Goal: Transaction & Acquisition: Purchase product/service

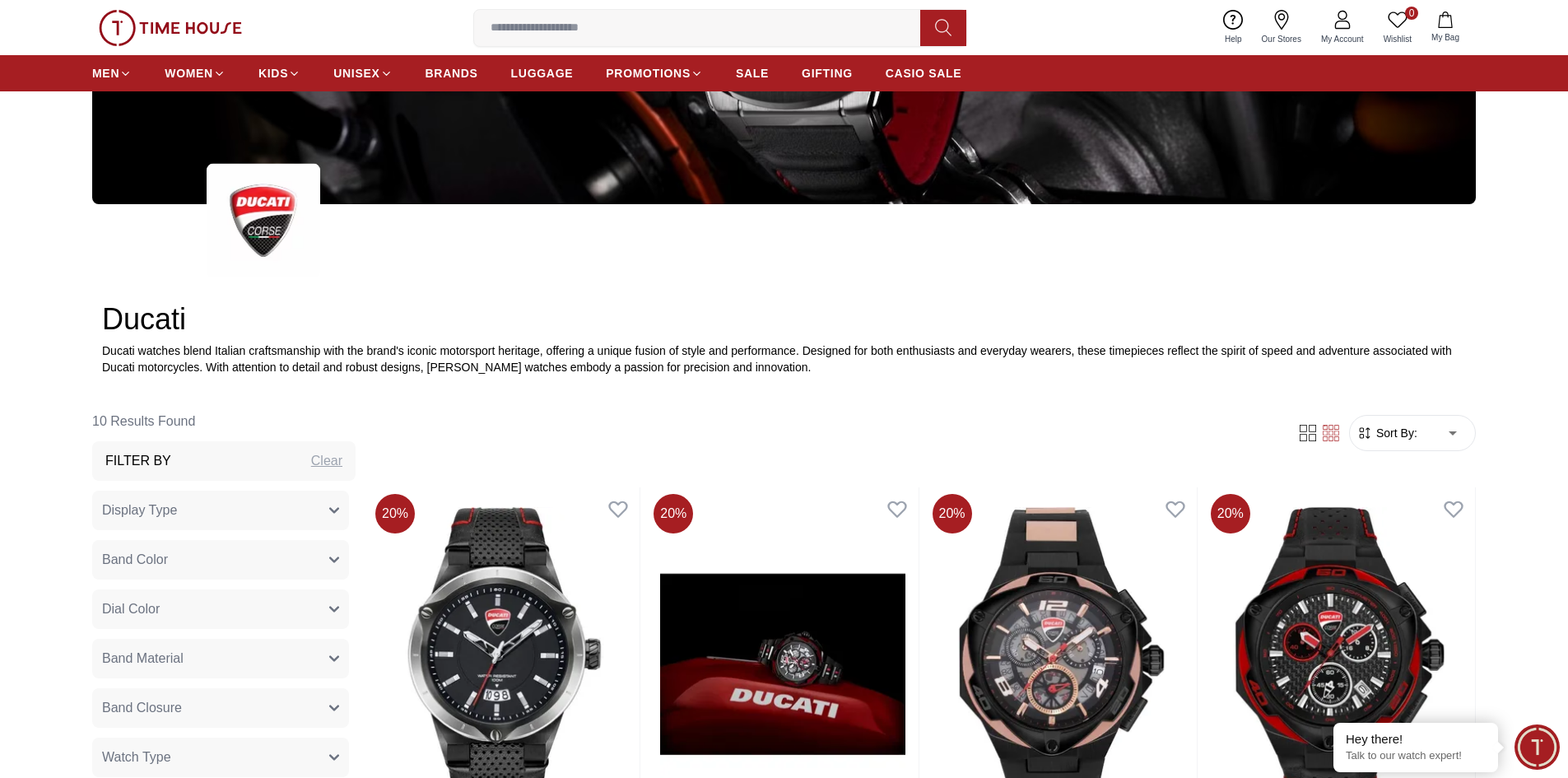
scroll to position [560, 0]
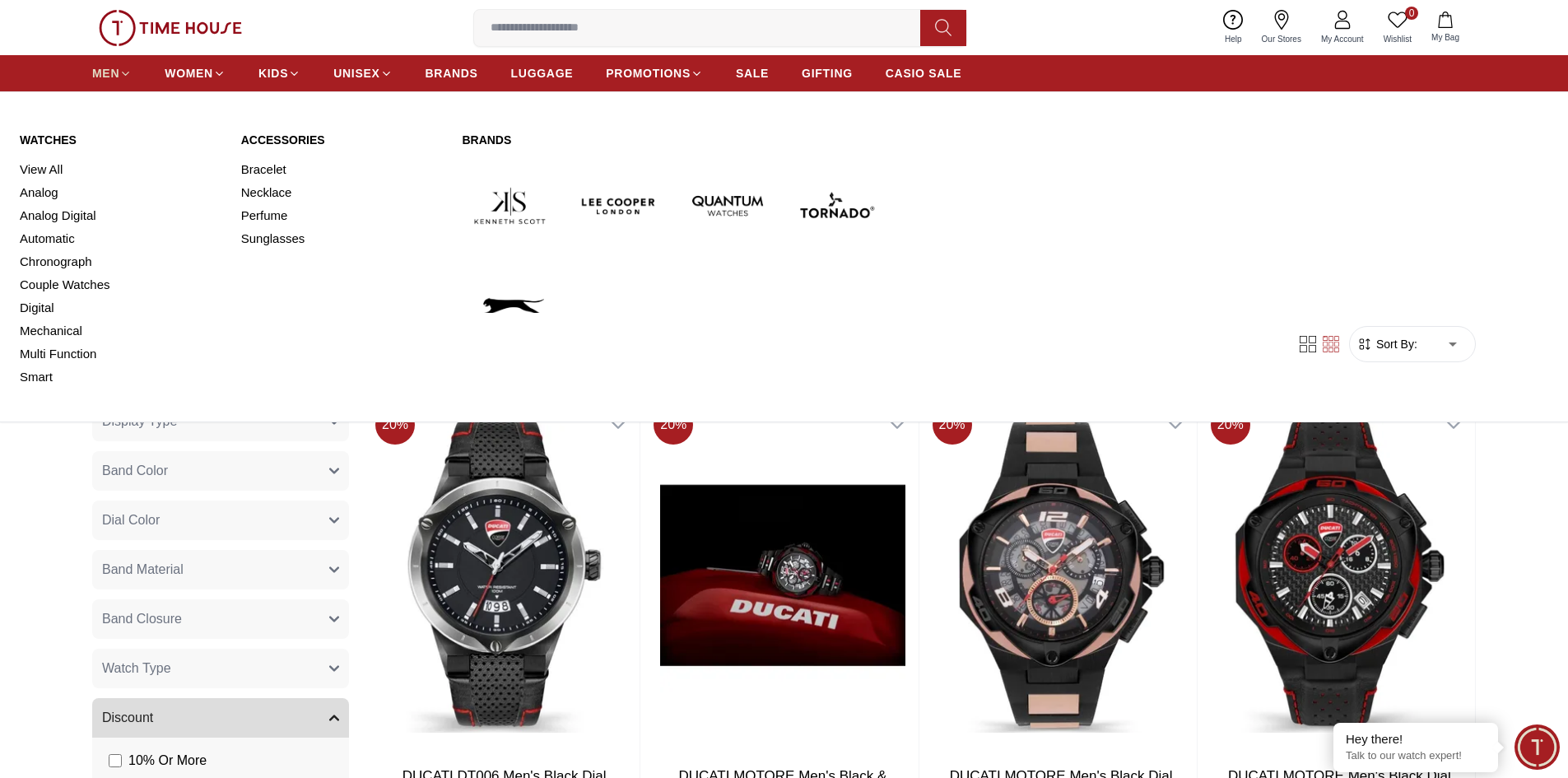
click at [110, 72] on span "MEN" at bounding box center [106, 73] width 28 height 17
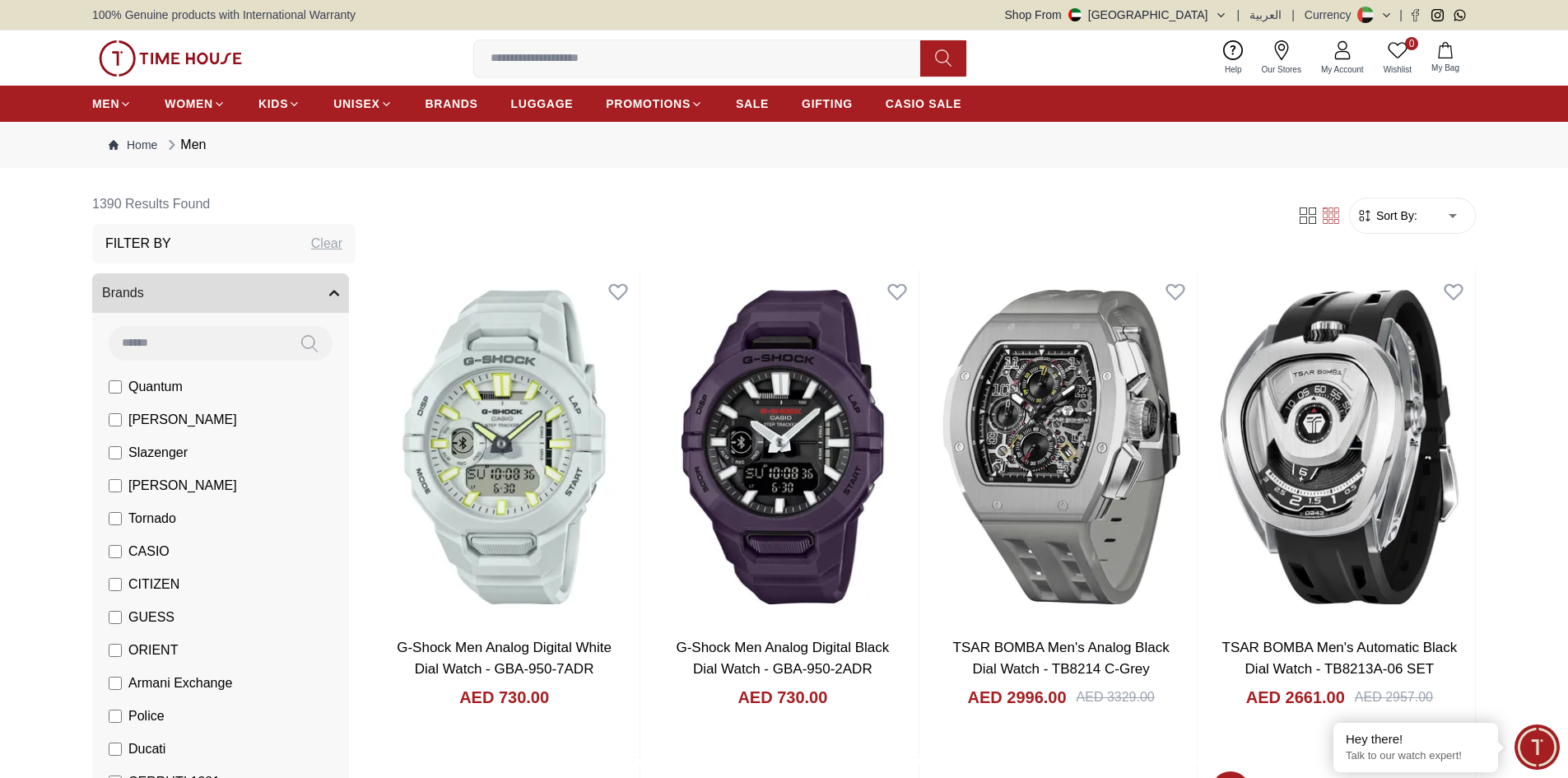
click at [251, 346] on input at bounding box center [197, 342] width 178 height 33
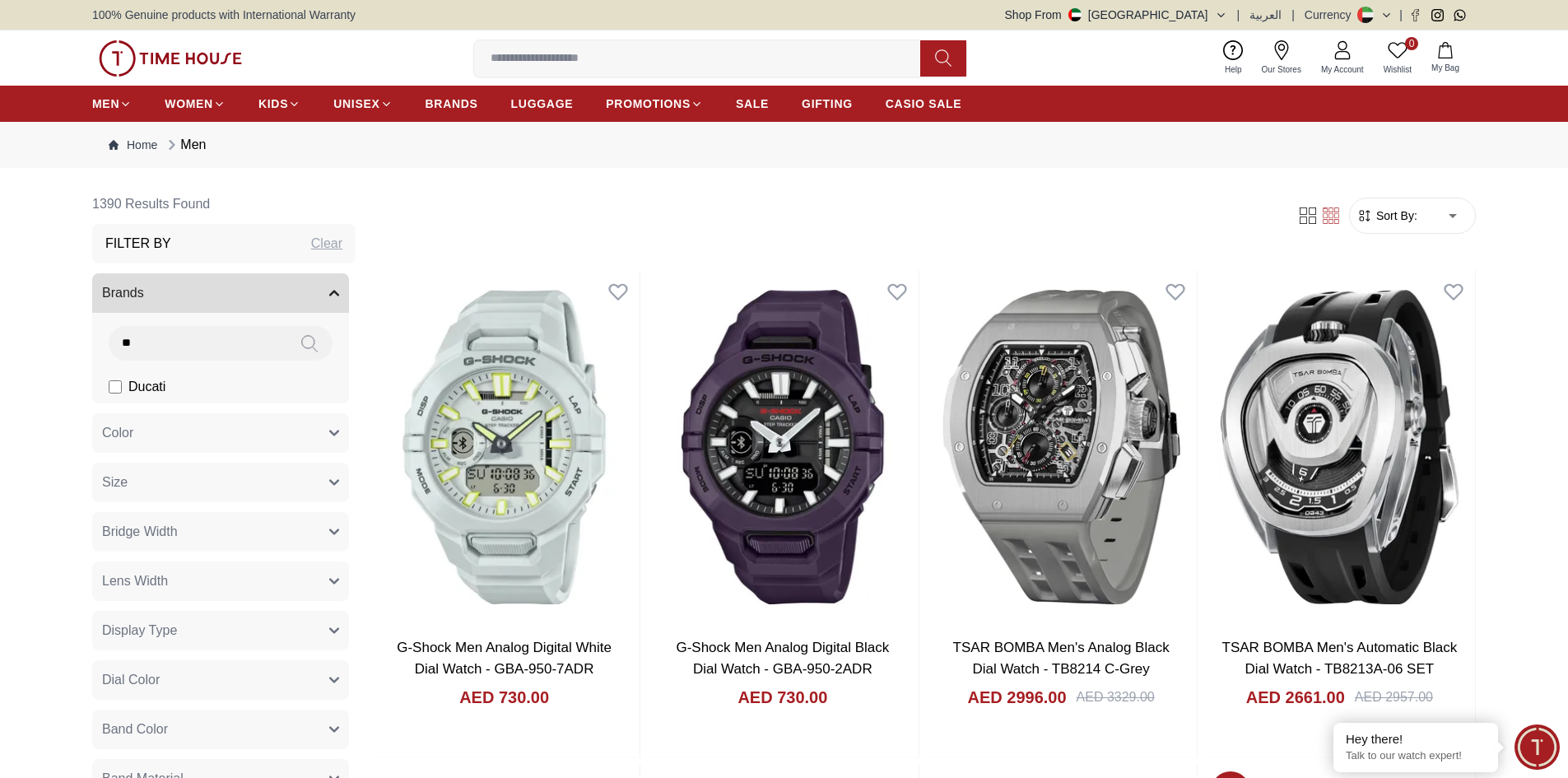
type input "**"
click at [102, 390] on li "Ducati" at bounding box center [224, 386] width 251 height 33
click at [121, 390] on label "Ducati" at bounding box center [137, 387] width 57 height 20
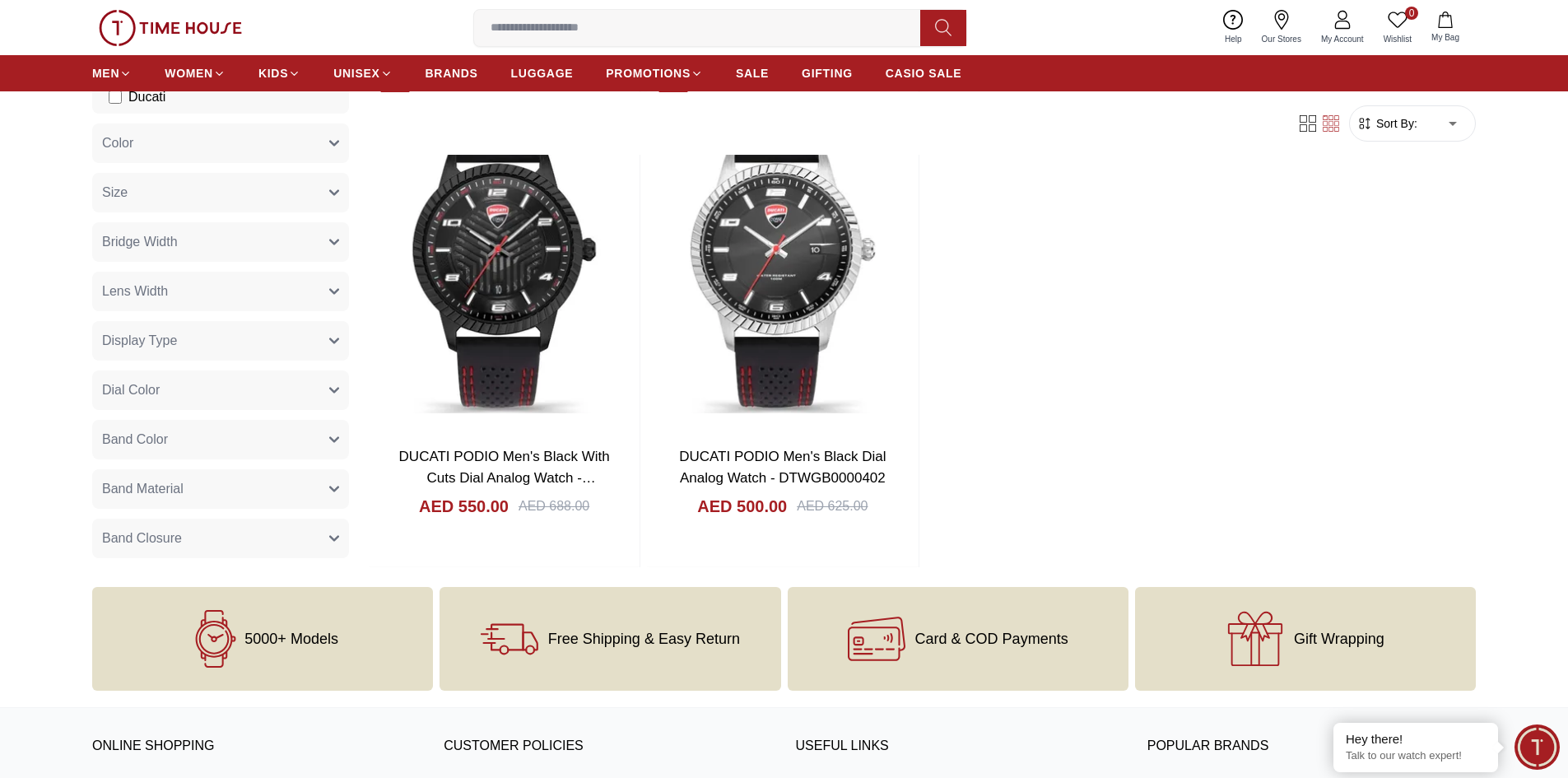
scroll to position [1235, 0]
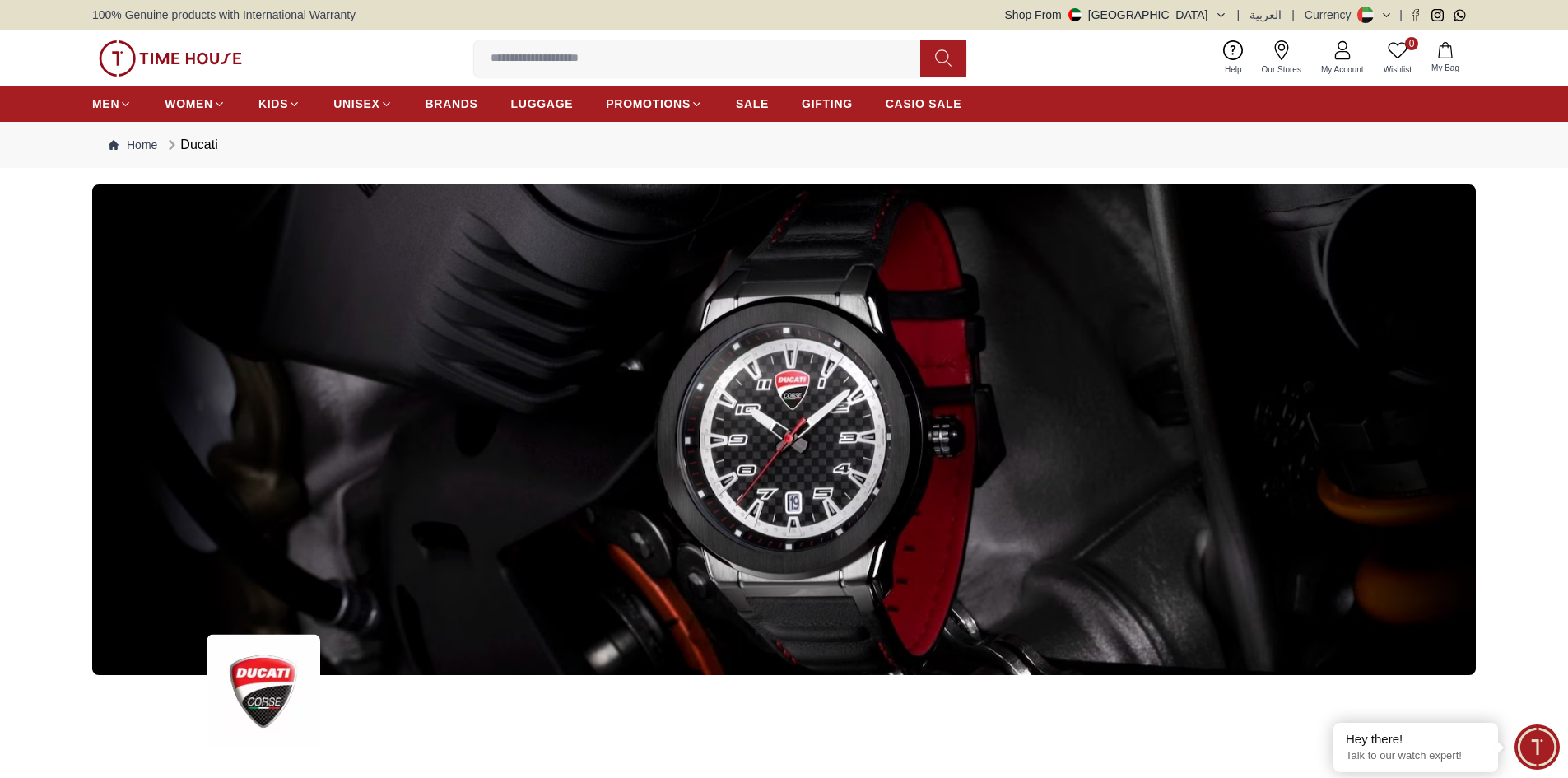
scroll to position [560, 0]
